Goal: Transaction & Acquisition: Purchase product/service

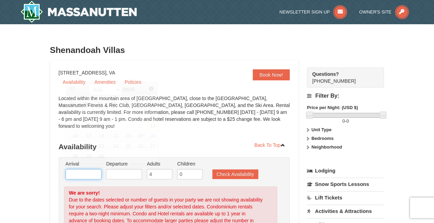
click at [82, 169] on input "text" at bounding box center [84, 174] width 36 height 10
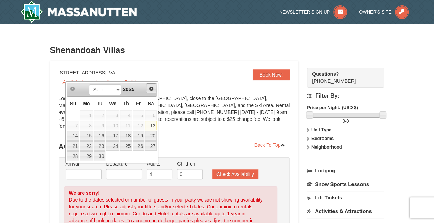
click at [152, 86] on span "Next" at bounding box center [152, 89] width 6 height 6
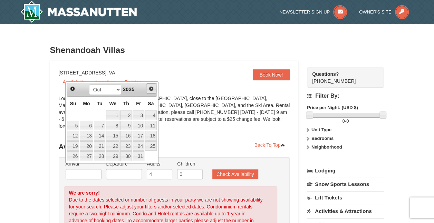
click at [152, 86] on span "Next" at bounding box center [152, 89] width 6 height 6
click at [129, 115] on link "5" at bounding box center [126, 115] width 12 height 10
type input "[DATE]"
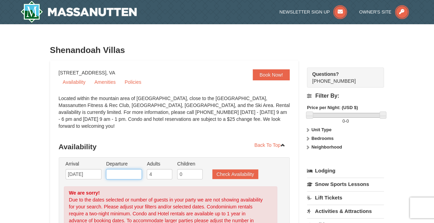
click at [134, 169] on input "text" at bounding box center [124, 174] width 36 height 10
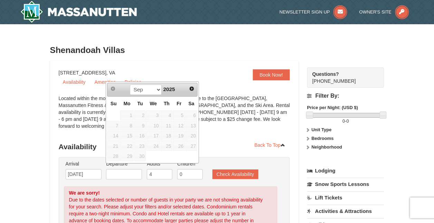
click at [117, 124] on span "7" at bounding box center [113, 126] width 12 height 10
click at [193, 86] on span "Next" at bounding box center [192, 89] width 6 height 6
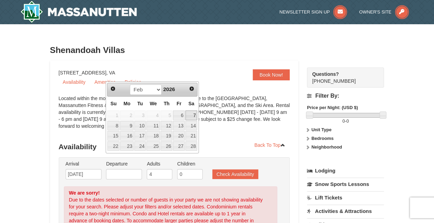
click at [195, 114] on link "7" at bounding box center [192, 115] width 12 height 10
type input "02/07/2026"
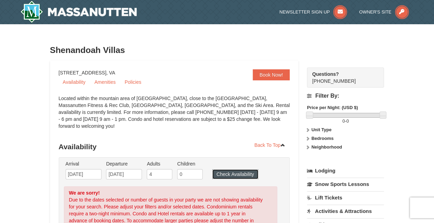
click at [236, 171] on button "Check Availability" at bounding box center [236, 174] width 46 height 10
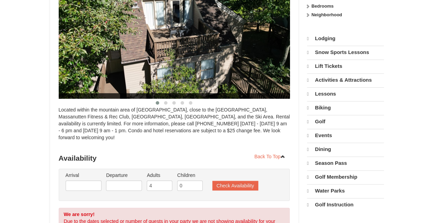
select select "9"
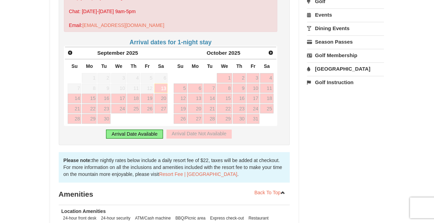
scroll to position [164, 0]
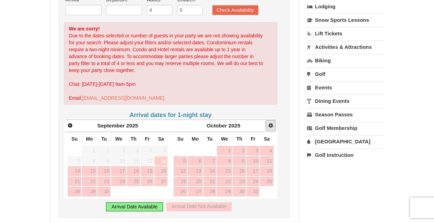
click at [272, 122] on span "Next" at bounding box center [271, 125] width 6 height 6
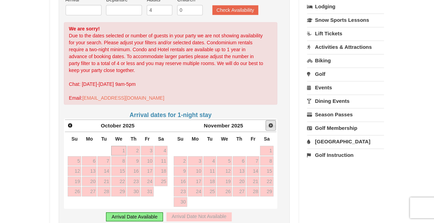
click at [272, 122] on span "Next" at bounding box center [271, 125] width 6 height 6
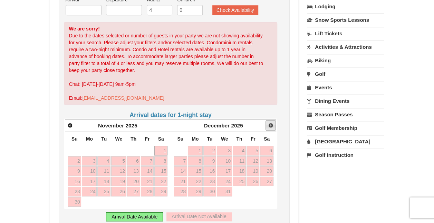
click at [272, 122] on span "Next" at bounding box center [271, 125] width 6 height 6
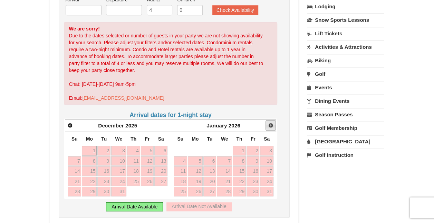
click at [272, 122] on span "Next" at bounding box center [271, 125] width 6 height 6
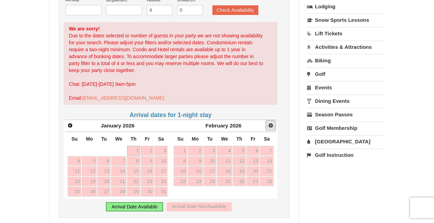
click at [272, 122] on span "Next" at bounding box center [271, 125] width 6 height 6
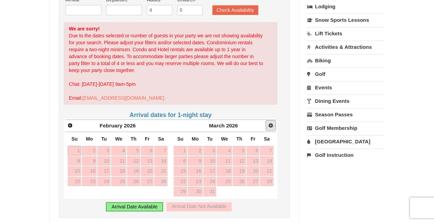
click at [272, 122] on span "Next" at bounding box center [271, 125] width 6 height 6
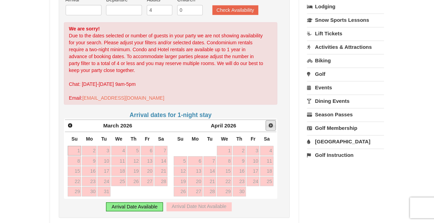
click at [272, 122] on span "Next" at bounding box center [271, 125] width 6 height 6
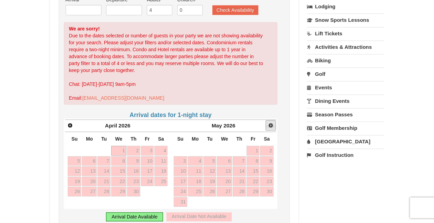
click at [272, 122] on span "Next" at bounding box center [271, 125] width 6 height 6
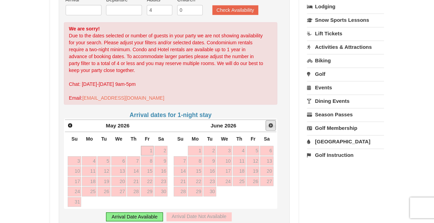
click at [272, 122] on span "Next" at bounding box center [271, 125] width 6 height 6
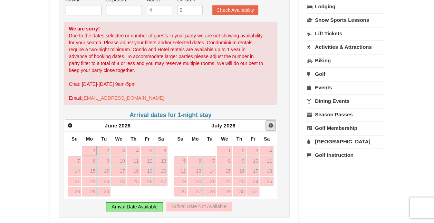
click at [272, 122] on span "Next" at bounding box center [271, 125] width 6 height 6
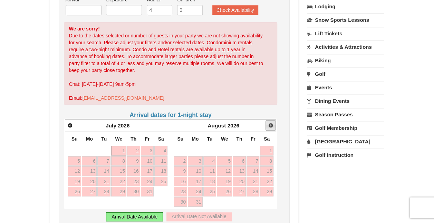
click at [272, 122] on span "Next" at bounding box center [271, 125] width 6 height 6
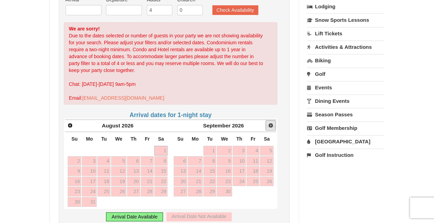
click at [272, 122] on span "Next" at bounding box center [271, 125] width 6 height 6
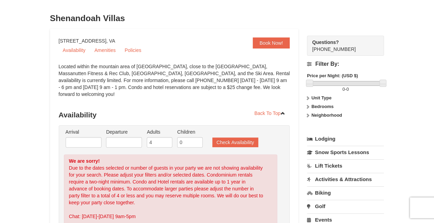
scroll to position [9, 0]
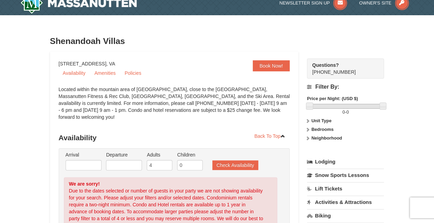
click at [200, 104] on div "Located within the mountain area of Massanutten, close to the Mountain Greens G…" at bounding box center [175, 106] width 232 height 41
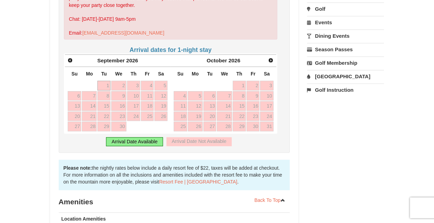
scroll to position [229, 0]
click at [267, 55] on link "Next" at bounding box center [271, 60] width 10 height 10
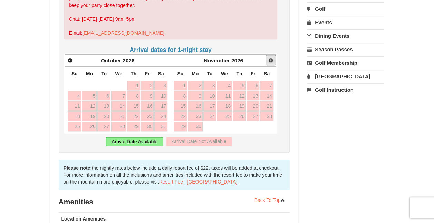
click at [267, 55] on link "Next" at bounding box center [271, 60] width 10 height 10
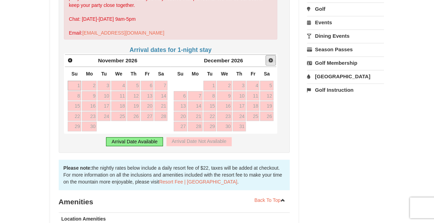
click at [267, 55] on link "Next" at bounding box center [271, 60] width 10 height 10
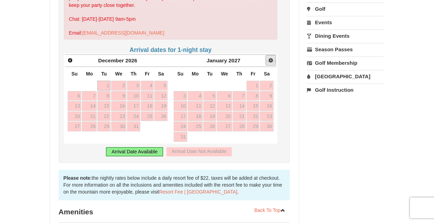
click at [267, 55] on link "Next" at bounding box center [271, 60] width 10 height 10
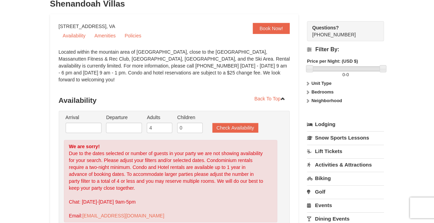
scroll to position [0, 0]
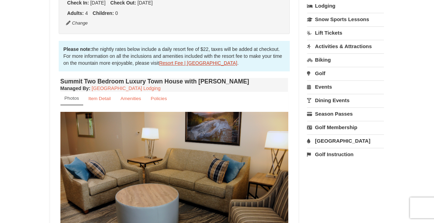
scroll to position [165, 0]
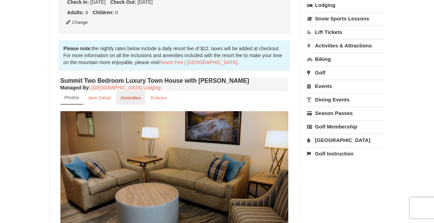
click at [133, 96] on small "Amenities" at bounding box center [131, 97] width 21 height 5
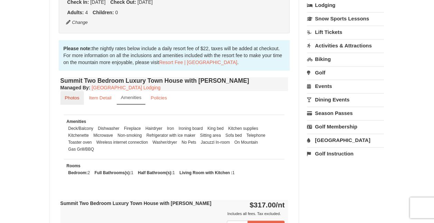
click at [77, 97] on small "Photos" at bounding box center [72, 97] width 15 height 5
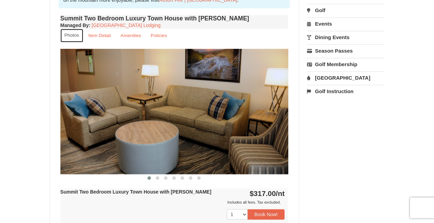
scroll to position [229, 0]
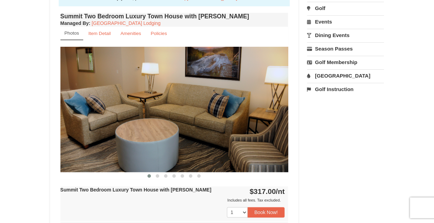
click at [244, 122] on img at bounding box center [174, 109] width 228 height 125
click at [274, 108] on img at bounding box center [174, 109] width 228 height 125
click at [278, 108] on img at bounding box center [174, 109] width 228 height 125
click at [158, 176] on span at bounding box center [157, 175] width 3 height 3
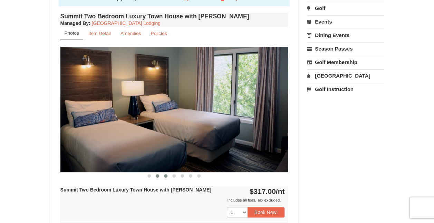
click at [165, 176] on span at bounding box center [165, 175] width 3 height 3
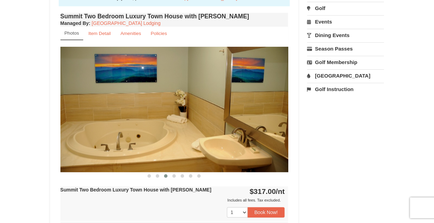
click at [165, 176] on span at bounding box center [165, 175] width 3 height 3
click at [167, 175] on span at bounding box center [165, 175] width 3 height 3
click at [174, 175] on span at bounding box center [173, 175] width 3 height 3
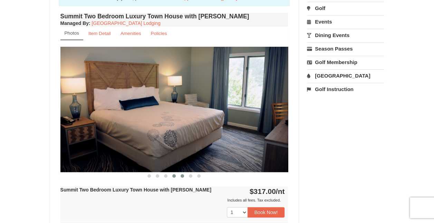
click at [182, 175] on span at bounding box center [182, 175] width 3 height 3
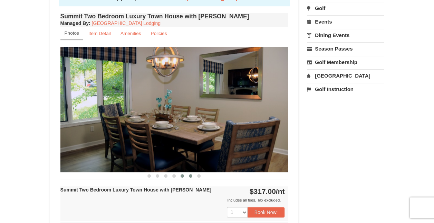
click at [191, 177] on button at bounding box center [191, 175] width 8 height 7
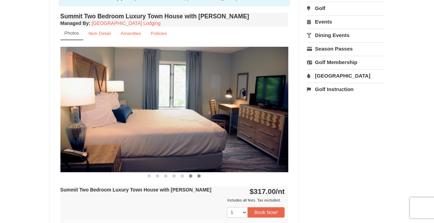
click at [200, 175] on span at bounding box center [198, 175] width 3 height 3
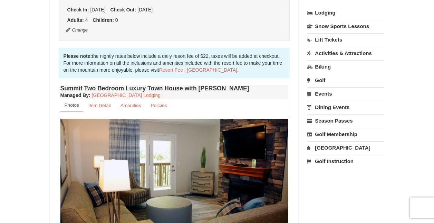
scroll to position [158, 0]
click at [133, 105] on small "Amenities" at bounding box center [131, 105] width 21 height 5
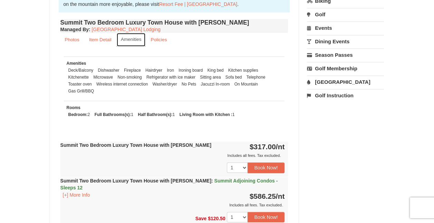
scroll to position [225, 0]
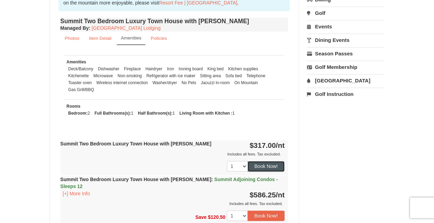
click at [270, 165] on button "Book Now!" at bounding box center [266, 166] width 37 height 10
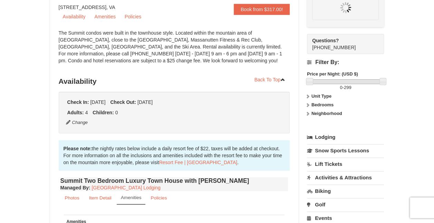
scroll to position [60, 0]
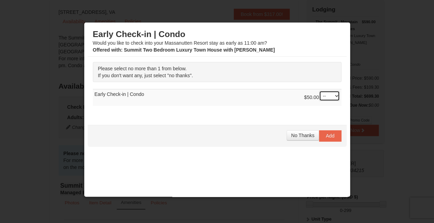
click at [330, 96] on select "-- 01" at bounding box center [329, 96] width 21 height 10
select select "1"
click at [319, 91] on select "-- 01" at bounding box center [329, 96] width 21 height 10
click at [326, 136] on span "Add" at bounding box center [330, 136] width 9 height 6
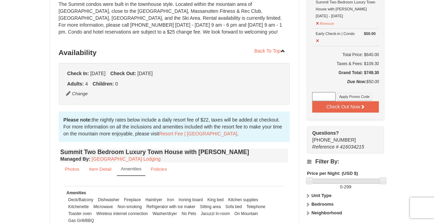
scroll to position [94, 0]
click at [354, 107] on button "Check Out Now" at bounding box center [345, 106] width 67 height 11
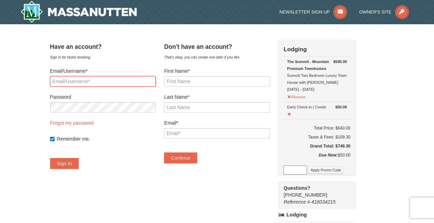
click at [97, 78] on input "Email/Username*" at bounding box center [103, 81] width 106 height 10
type input "erikneumann@live.com"
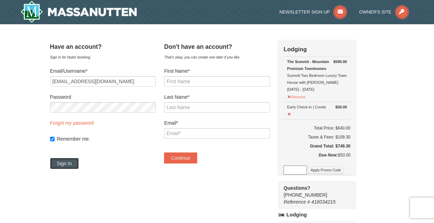
click at [76, 161] on button "Sign In" at bounding box center [64, 163] width 29 height 11
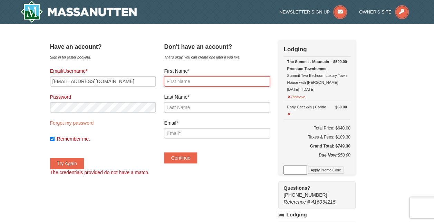
click at [193, 82] on input "First Name*" at bounding box center [217, 81] width 106 height 10
type input "Erik"
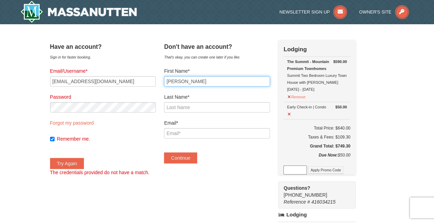
type input "Neumann"
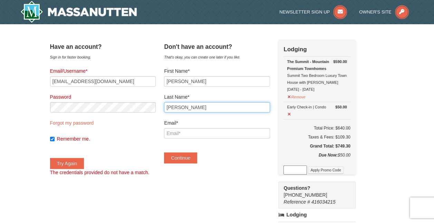
type input "erikneumann@live.com"
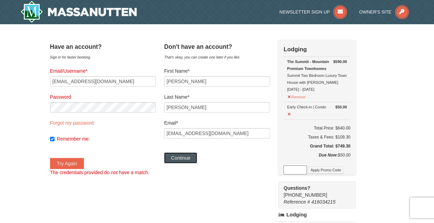
click at [197, 156] on button "Continue" at bounding box center [180, 157] width 33 height 11
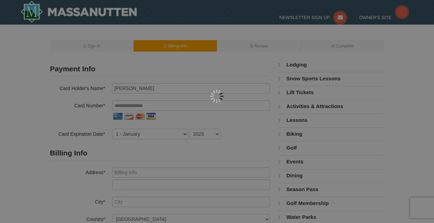
select select "9"
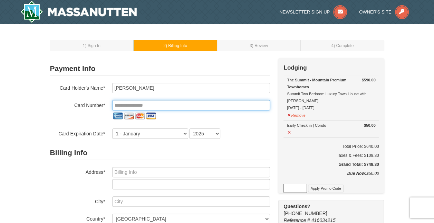
click at [184, 107] on input "tel" at bounding box center [191, 105] width 158 height 10
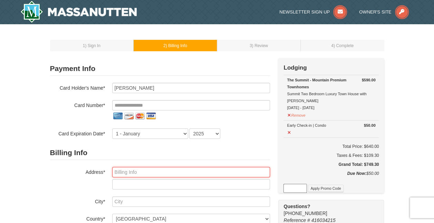
type input "[STREET_ADDRESS]"
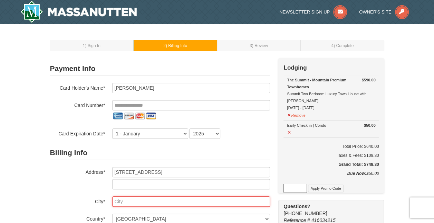
type input "Montclair"
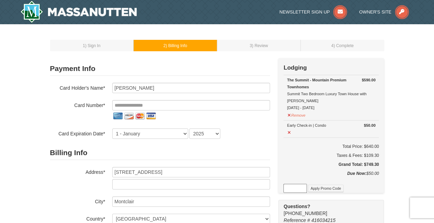
select select "VA"
type input "22025"
type input "**********"
select select "12"
select select "2029"
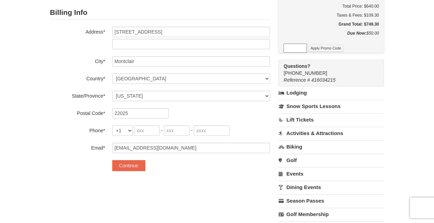
scroll to position [140, 0]
click at [142, 129] on input "tel" at bounding box center [147, 130] width 26 height 10
type input "571"
type input "320"
type input "9029"
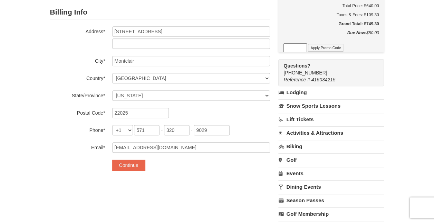
click at [170, 163] on div "Continue" at bounding box center [191, 164] width 158 height 11
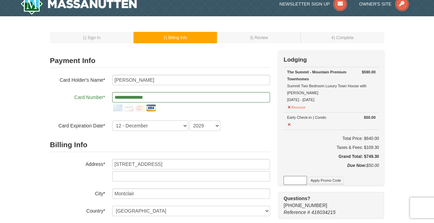
scroll to position [7, 0]
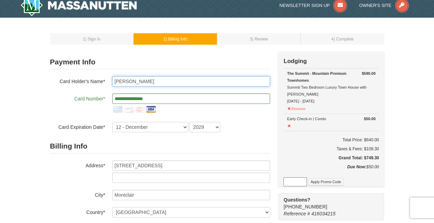
click at [124, 80] on input "[PERSON_NAME]" at bounding box center [191, 81] width 158 height 10
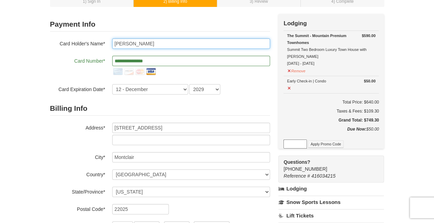
scroll to position [34, 0]
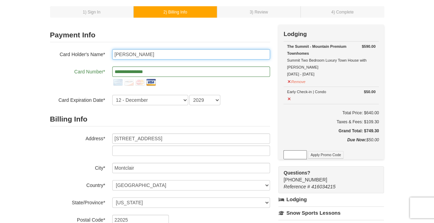
type input "[PERSON_NAME]"
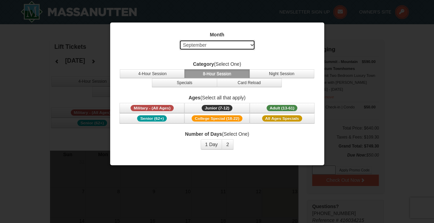
click at [252, 42] on select "Select September October November December January February March April May Jun…" at bounding box center [217, 45] width 76 height 10
select select "2"
click at [179, 40] on select "Select September October November December January February March April May Jun…" at bounding box center [217, 45] width 76 height 10
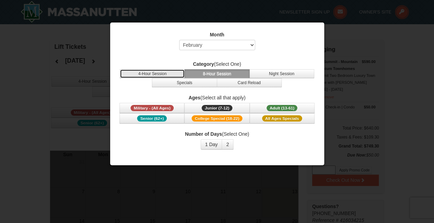
click at [160, 73] on button "4-Hour Session" at bounding box center [152, 73] width 65 height 9
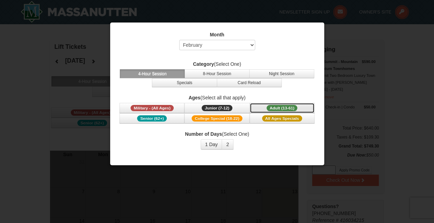
click at [283, 106] on span "Adult (13-61)" at bounding box center [282, 108] width 31 height 6
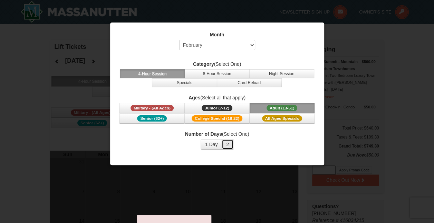
click at [230, 142] on button "2" at bounding box center [228, 144] width 12 height 10
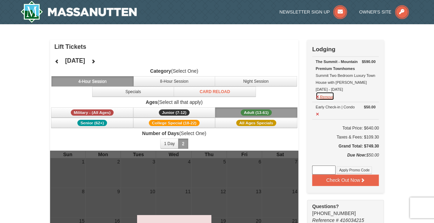
click at [317, 96] on button "Remove" at bounding box center [325, 96] width 19 height 9
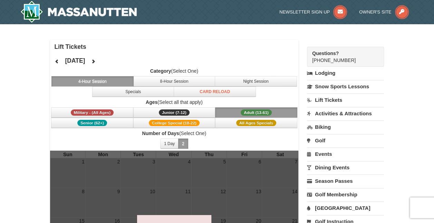
click at [331, 103] on link "Lift Tickets" at bounding box center [345, 99] width 77 height 13
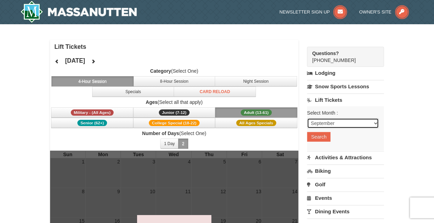
click at [337, 124] on select "September October November December January February March April May June July …" at bounding box center [343, 123] width 72 height 10
select select "2"
click at [307, 118] on select "September October November December January February March April May June July …" at bounding box center [343, 123] width 72 height 10
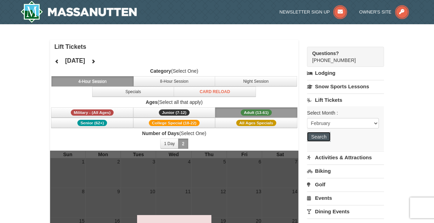
click at [324, 134] on button "Search" at bounding box center [319, 137] width 24 height 10
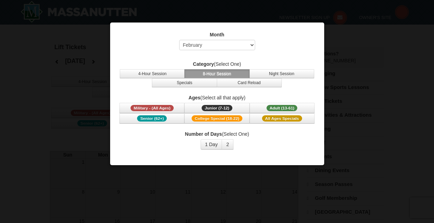
select select "2"
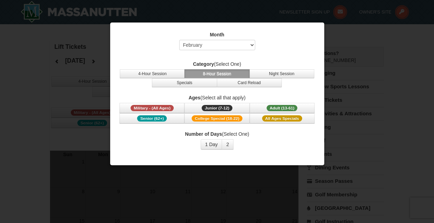
click at [217, 74] on button "8-Hour Session" at bounding box center [217, 73] width 65 height 9
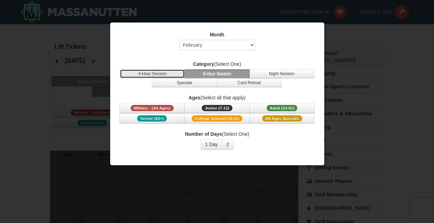
click at [178, 73] on button "4-Hour Session" at bounding box center [152, 73] width 65 height 9
click at [203, 72] on button "8-Hour Session" at bounding box center [217, 73] width 65 height 9
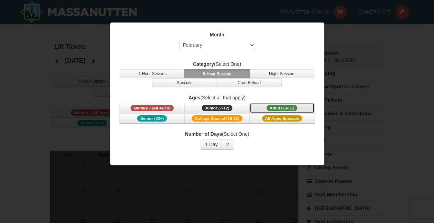
click at [279, 103] on button "Adult (13-61) (13 - 61)" at bounding box center [282, 108] width 65 height 10
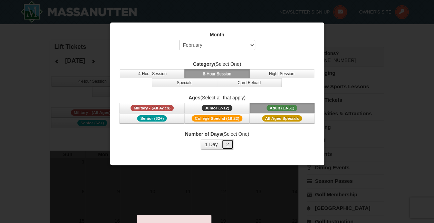
click at [229, 142] on button "2" at bounding box center [228, 144] width 12 height 10
